Goal: Use online tool/utility: Utilize a website feature to perform a specific function

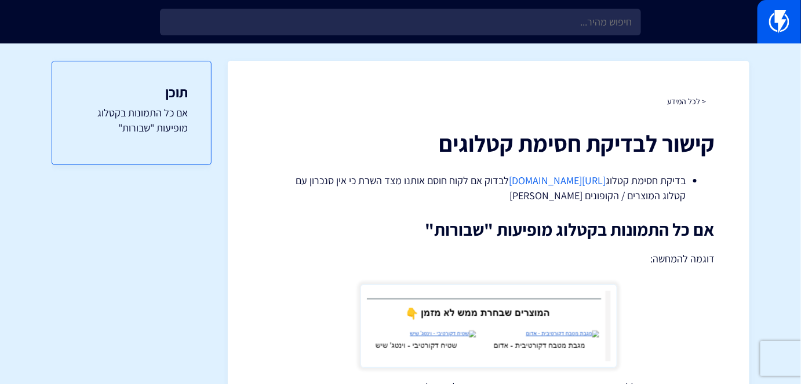
click at [540, 184] on link "https://flashy.app/server-check" at bounding box center [557, 180] width 97 height 13
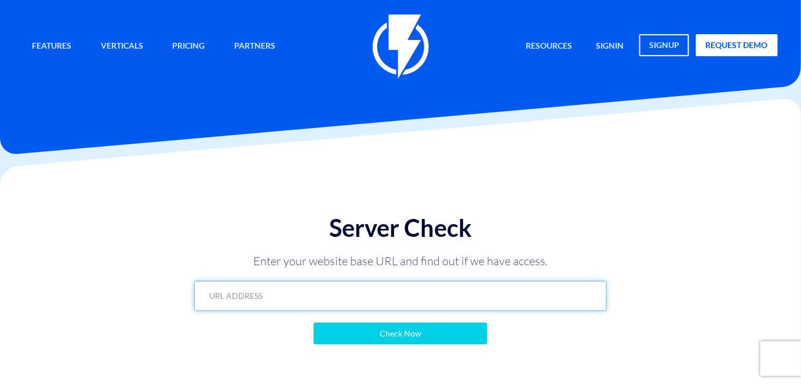
click at [453, 295] on input "text" at bounding box center [400, 296] width 412 height 30
paste input "https://joya-byorr.com/?flashy_export=products&flashy_pagination=true&per_page=…"
type input "https://joya-byorr.com/?flashy_export=products&flashy_pagination=true&per_page=…"
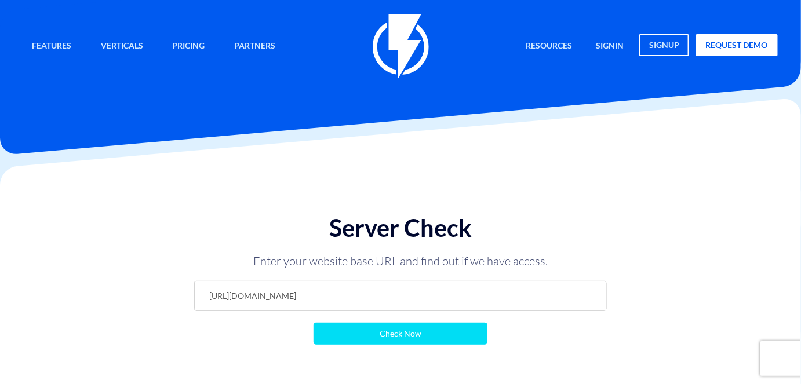
click at [433, 341] on input "Check Now" at bounding box center [400, 334] width 174 height 22
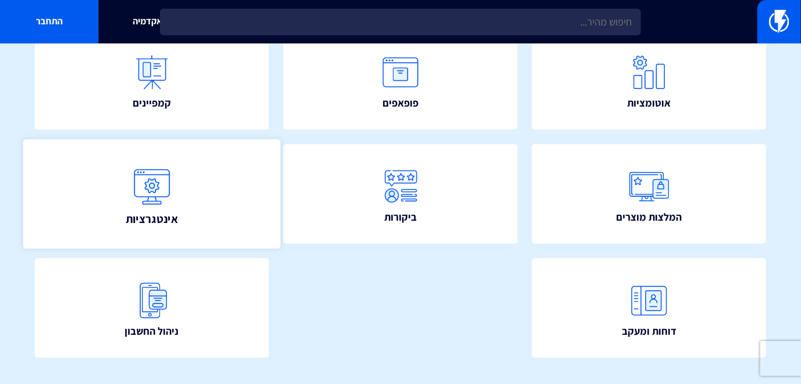
scroll to position [263, 0]
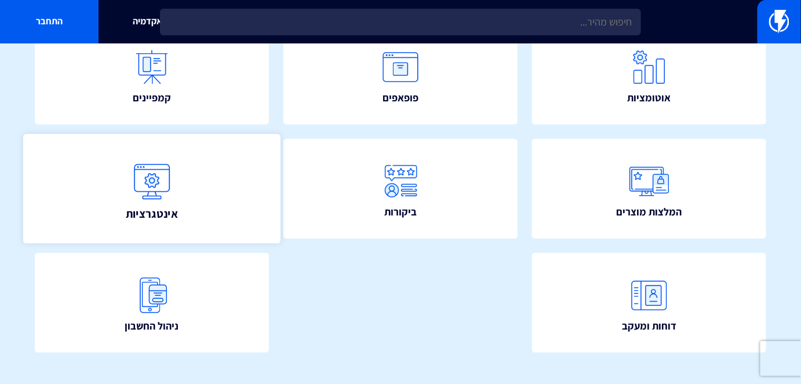
click at [215, 198] on link "אינטגרציות" at bounding box center [151, 188] width 257 height 109
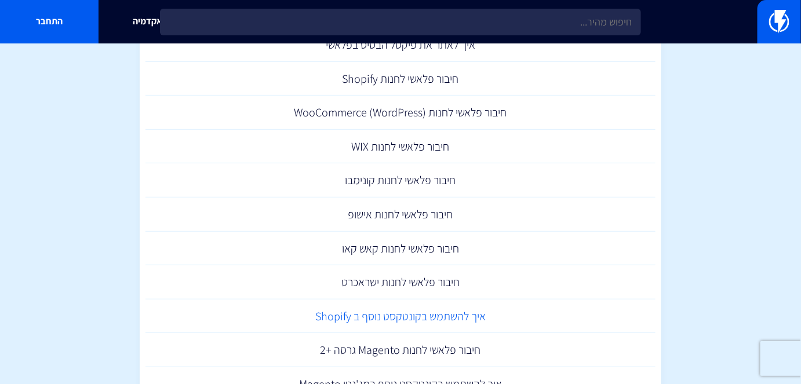
scroll to position [158, 0]
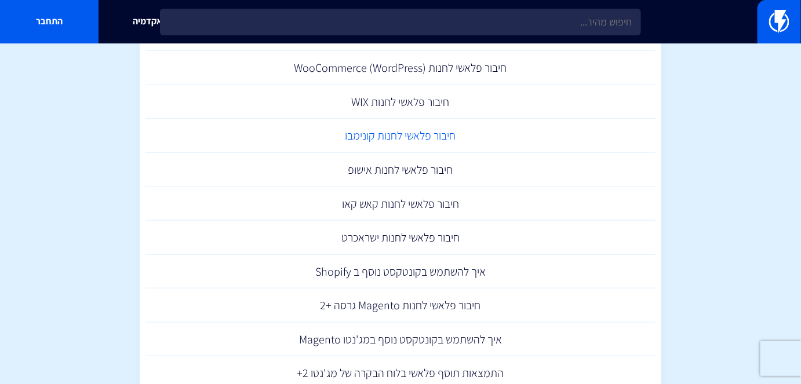
click at [412, 136] on link "חיבור פלאשי לחנות קונימבו" at bounding box center [400, 136] width 510 height 34
